Goal: Information Seeking & Learning: Learn about a topic

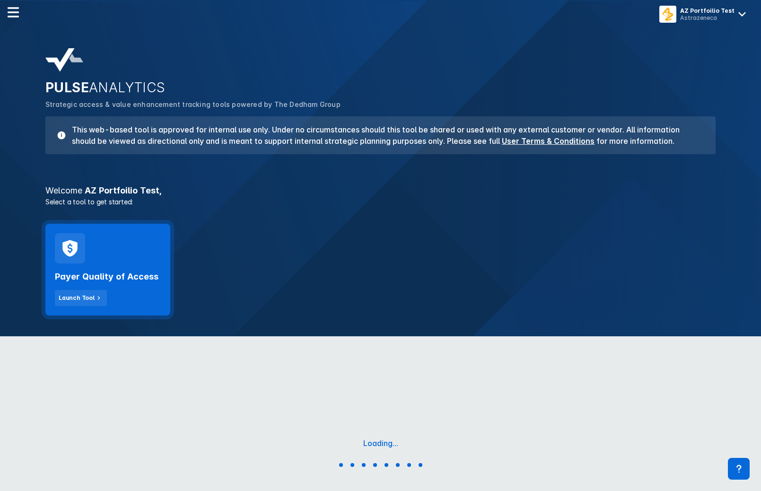
click at [112, 270] on div "Payer Quality of Access Launch Tool" at bounding box center [108, 284] width 106 height 43
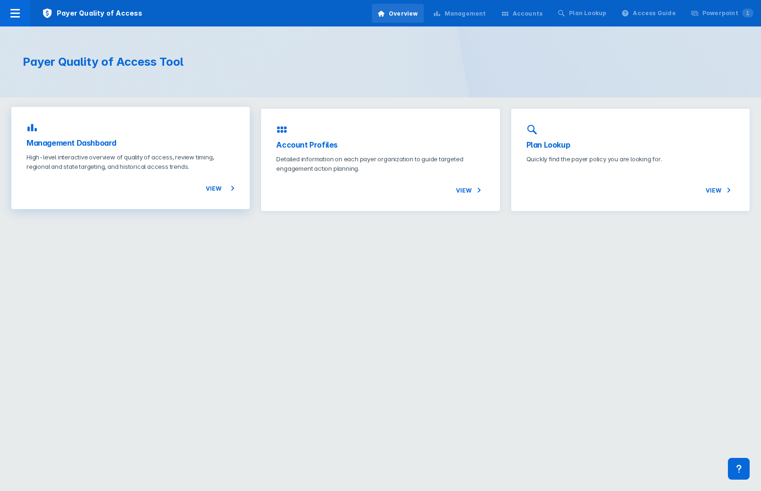
click at [155, 167] on p "High-level interactive overview of quality of access, review timing, regional a…" at bounding box center [130, 161] width 208 height 19
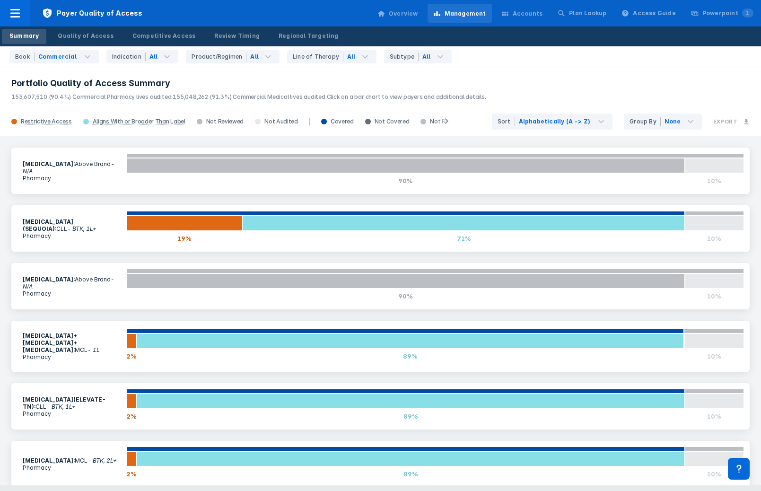
click at [488, 48] on div "Book Commercial Indication All Product/Regimen All Line of Therapy All Subtype …" at bounding box center [380, 56] width 761 height 21
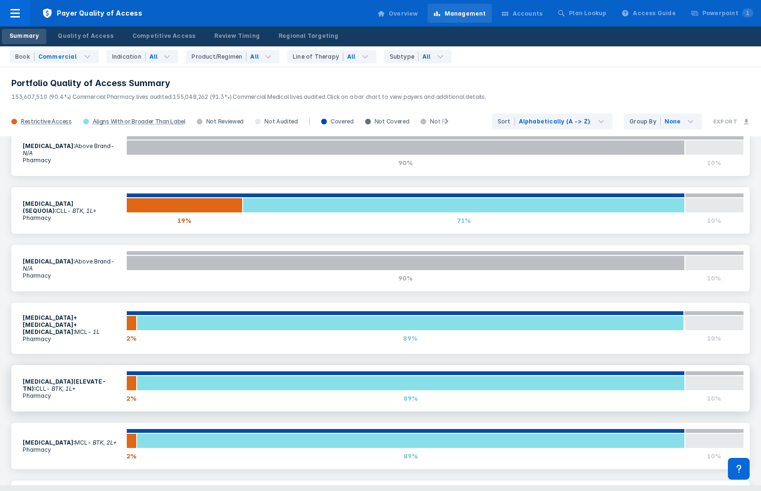
scroll to position [19, 0]
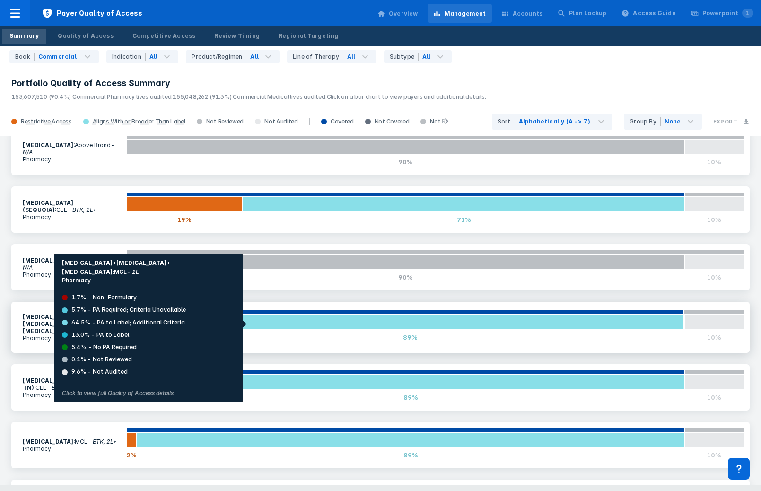
click at [216, 324] on div at bounding box center [410, 321] width 547 height 15
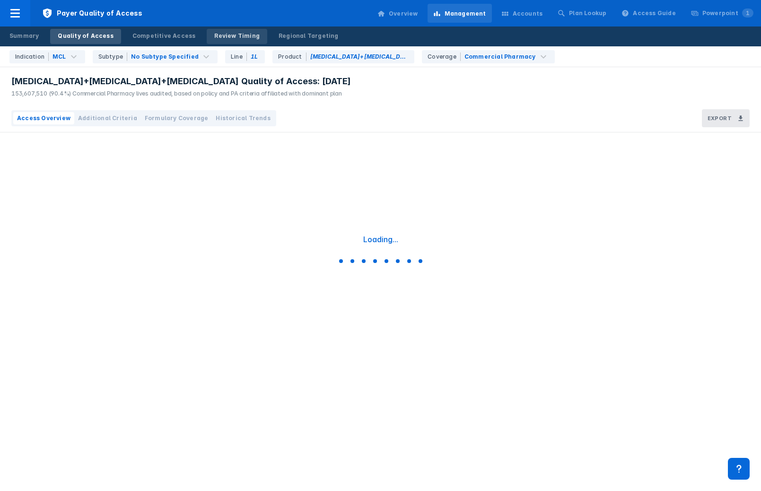
click at [228, 42] on link "Review Timing" at bounding box center [237, 36] width 61 height 15
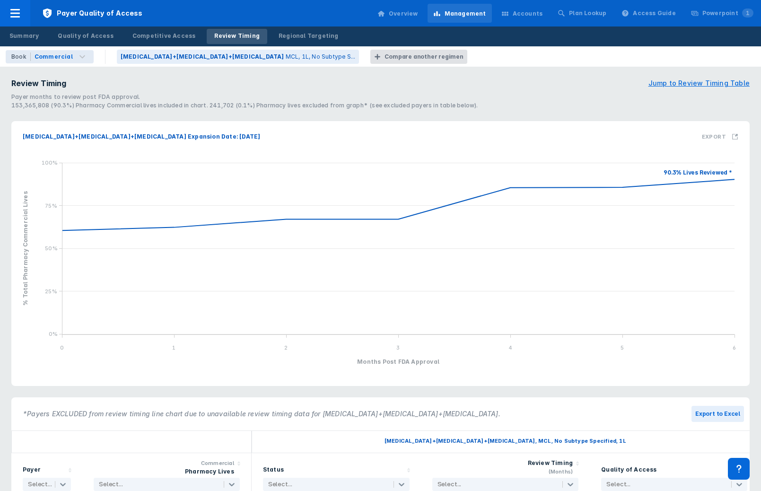
click at [595, 69] on div "Review Timing Jump to Review Timing Table Payer months to review post FDA appro…" at bounding box center [380, 390] width 761 height 649
click at [538, 94] on div "Payer months to review post FDA approval." at bounding box center [380, 97] width 738 height 9
